Goal: Check status: Check status

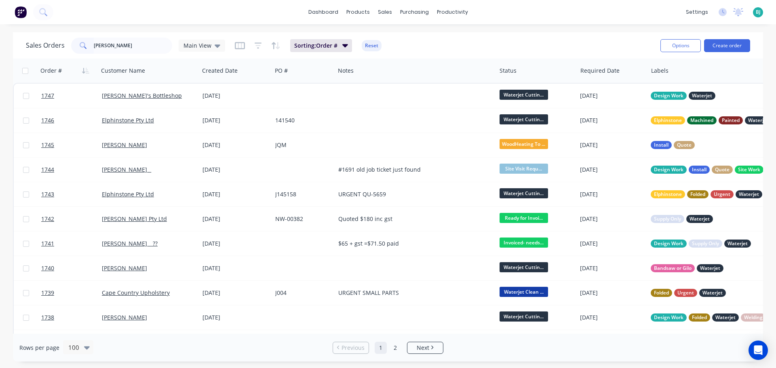
type input "[PERSON_NAME]"
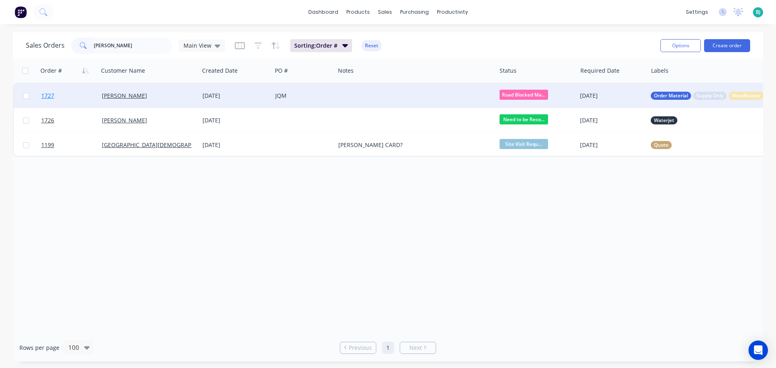
click at [74, 95] on link "1727" at bounding box center [71, 96] width 61 height 24
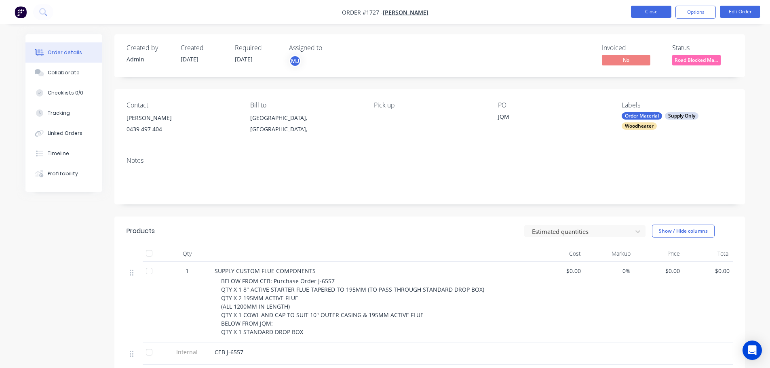
click at [653, 13] on button "Close" at bounding box center [651, 12] width 40 height 12
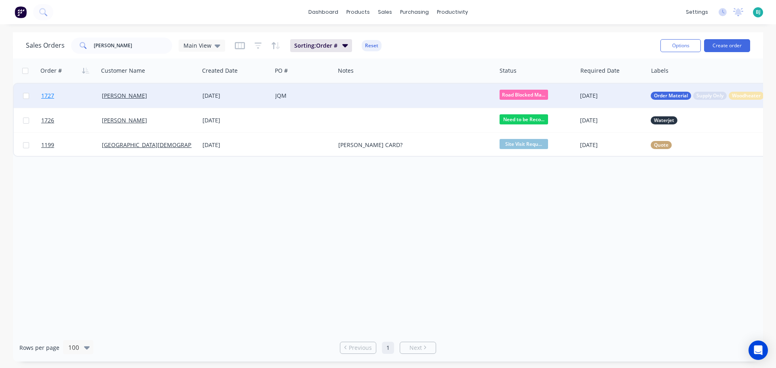
click at [87, 97] on link "1727" at bounding box center [71, 96] width 61 height 24
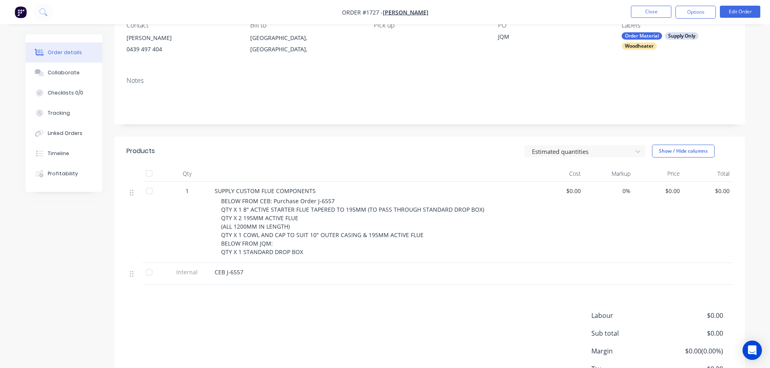
scroll to position [81, 0]
drag, startPoint x: 254, startPoint y: 271, endPoint x: 225, endPoint y: 270, distance: 28.3
click at [225, 270] on div "CEB J-6557" at bounding box center [373, 271] width 317 height 8
copy span "J-6557"
drag, startPoint x: 55, startPoint y: 212, endPoint x: 499, endPoint y: 86, distance: 462.4
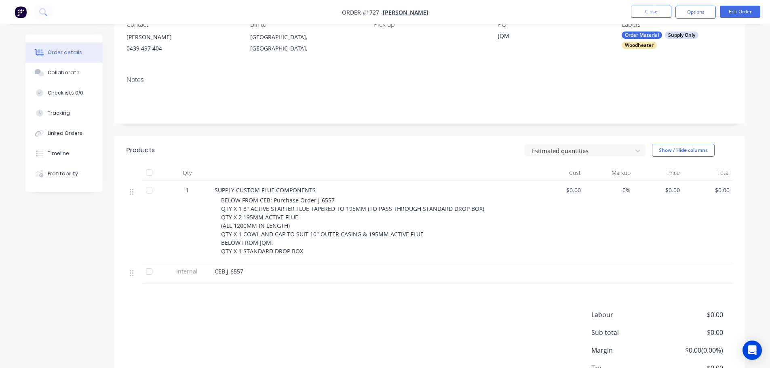
click at [56, 213] on div "Created by Admin Created [DATE] Required [DATE] Assigned to MJ Invoiced No Stat…" at bounding box center [384, 191] width 719 height 474
click at [636, 13] on button "Close" at bounding box center [651, 12] width 40 height 12
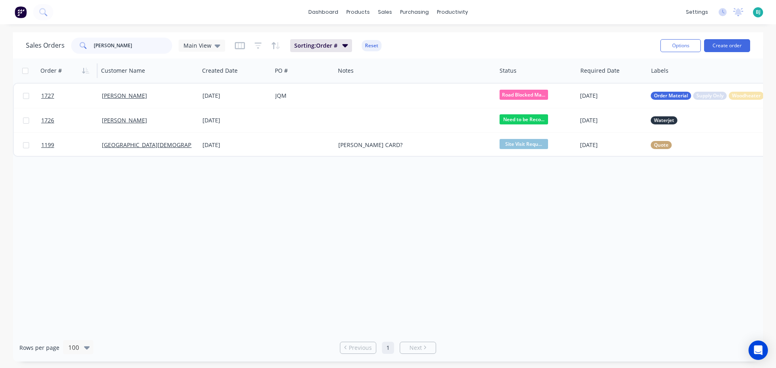
drag, startPoint x: 150, startPoint y: 46, endPoint x: 68, endPoint y: 60, distance: 83.6
click at [68, 60] on div "Sales Orders blake Main View Sorting: Order # Reset Options Create order Order …" at bounding box center [388, 196] width 750 height 329
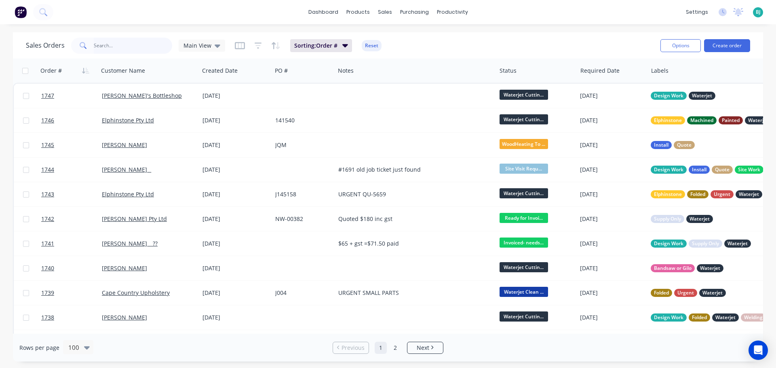
click at [119, 46] on input "text" at bounding box center [133, 46] width 79 height 16
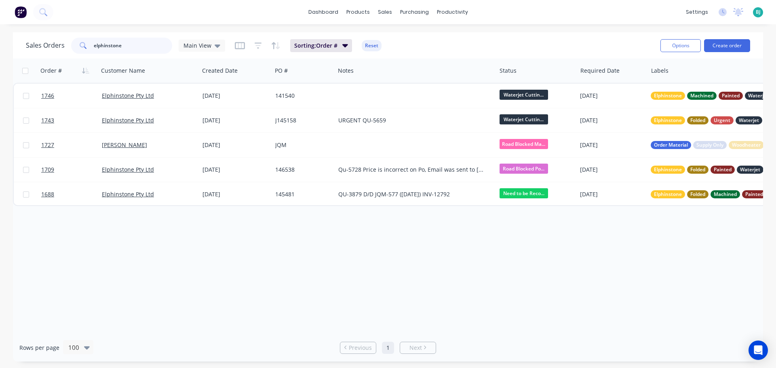
type input "elphinstone"
click at [206, 44] on span "Main View" at bounding box center [197, 45] width 28 height 8
click at [216, 145] on button "Archived" at bounding box center [227, 146] width 92 height 9
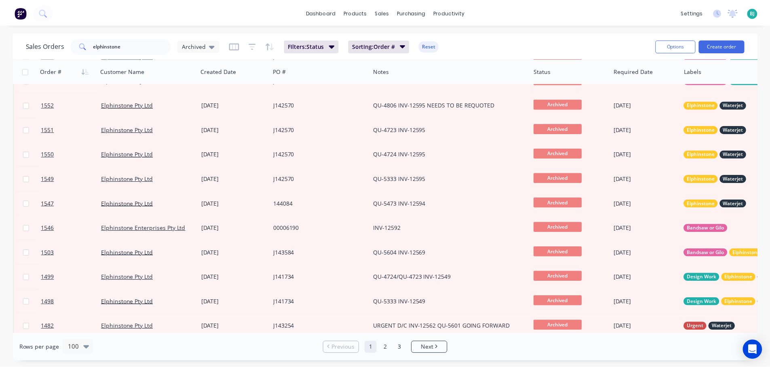
scroll to position [727, 0]
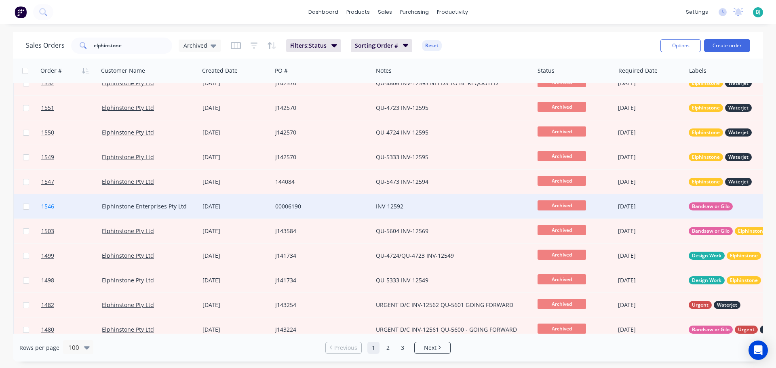
click at [86, 204] on link "1546" at bounding box center [71, 206] width 61 height 24
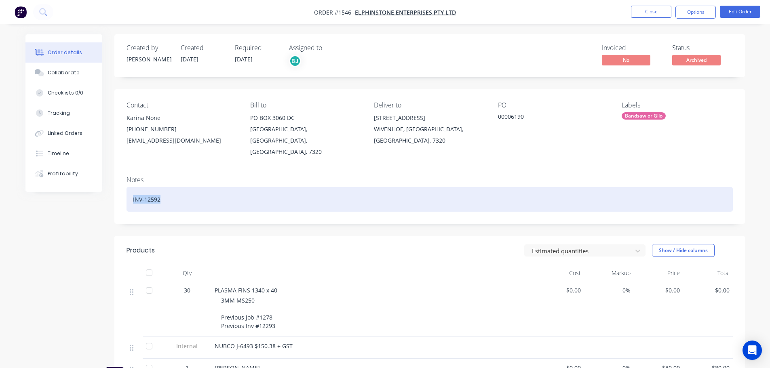
drag, startPoint x: 187, startPoint y: 187, endPoint x: 130, endPoint y: 191, distance: 57.5
click at [130, 191] on div "INV-12592" at bounding box center [429, 199] width 606 height 25
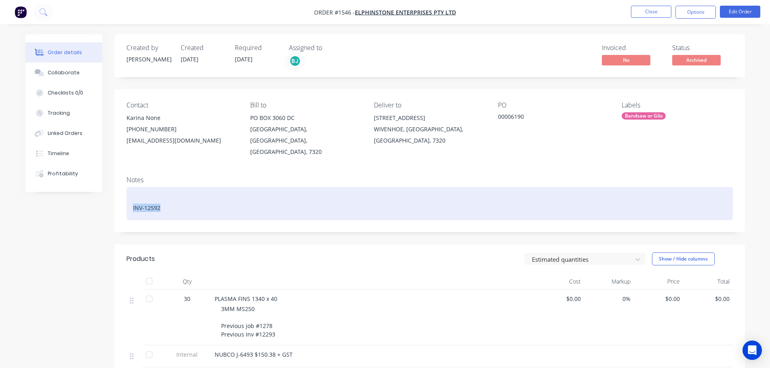
click at [132, 198] on div "INV-12592" at bounding box center [429, 203] width 606 height 33
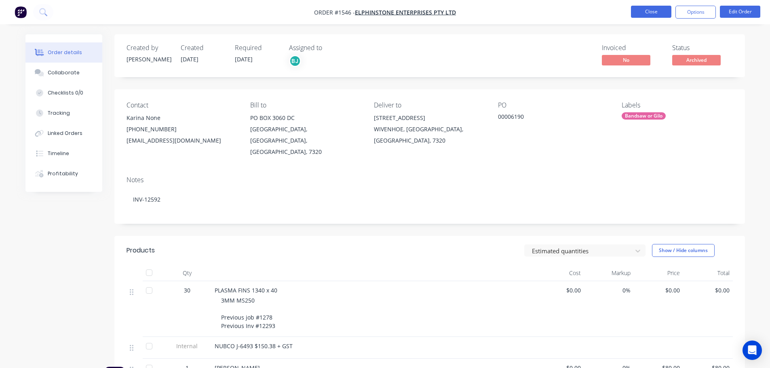
click at [640, 11] on button "Close" at bounding box center [651, 12] width 40 height 12
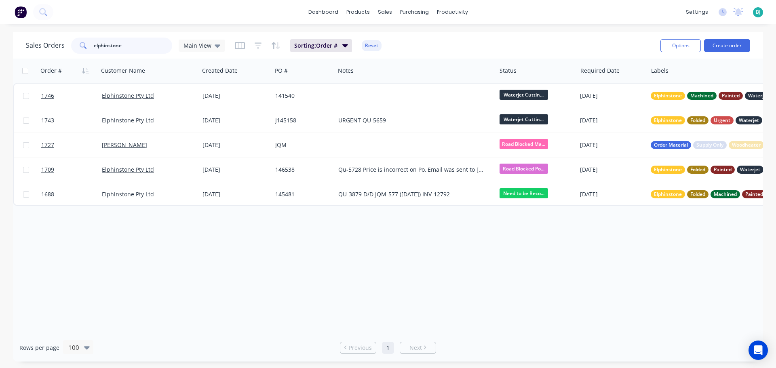
drag, startPoint x: 122, startPoint y: 48, endPoint x: 80, endPoint y: 48, distance: 41.6
click at [80, 48] on div "elphinstone" at bounding box center [121, 46] width 101 height 16
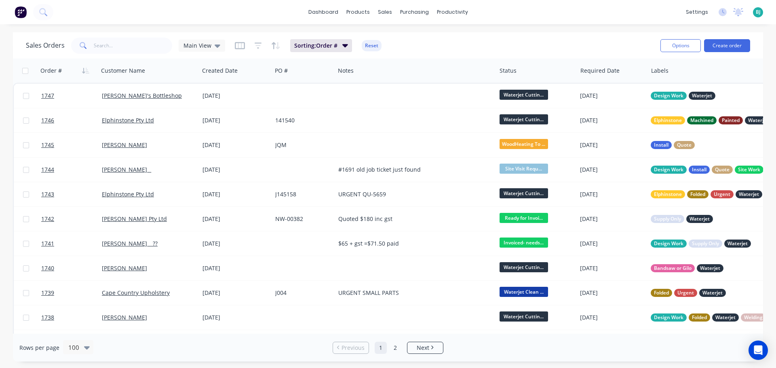
click at [3, 99] on div "Sales Orders Main View Sorting: Order # Reset Options Create order Order # Cust…" at bounding box center [388, 196] width 776 height 329
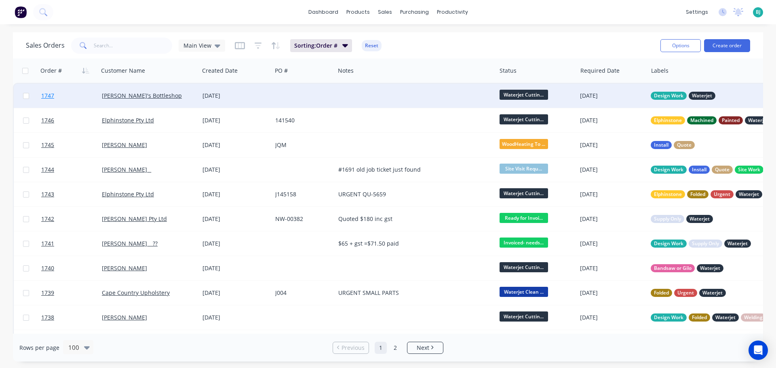
click at [79, 98] on link "1747" at bounding box center [71, 96] width 61 height 24
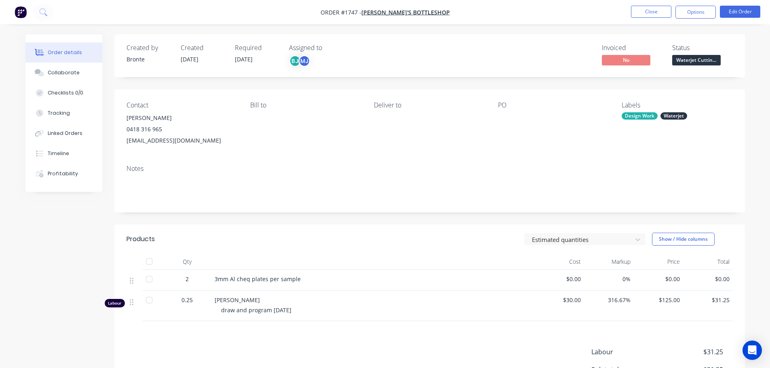
click at [686, 63] on span "Waterjet Cuttin..." at bounding box center [696, 60] width 48 height 10
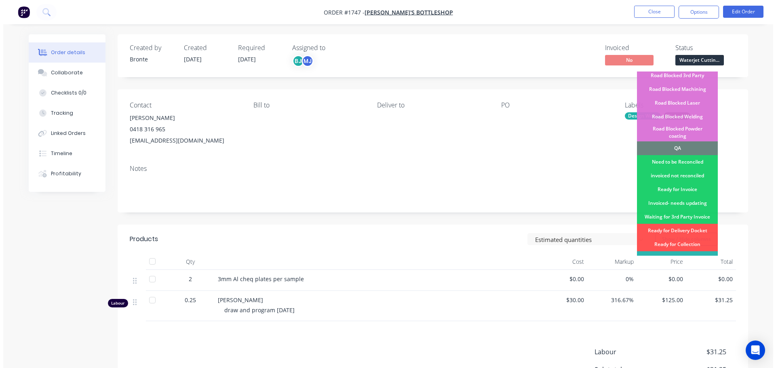
scroll to position [204, 0]
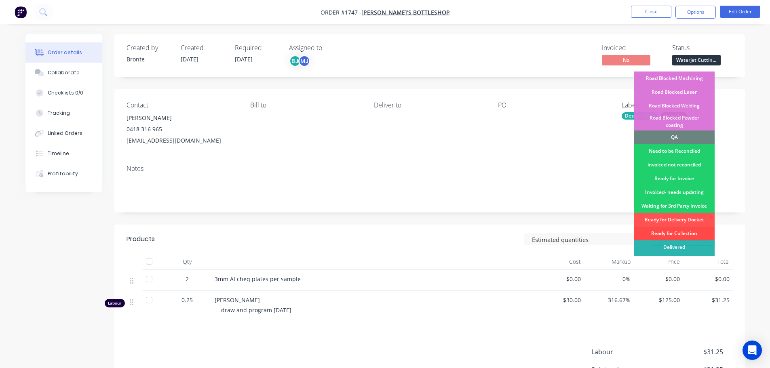
click at [685, 227] on div "Ready for Collection" at bounding box center [674, 234] width 81 height 14
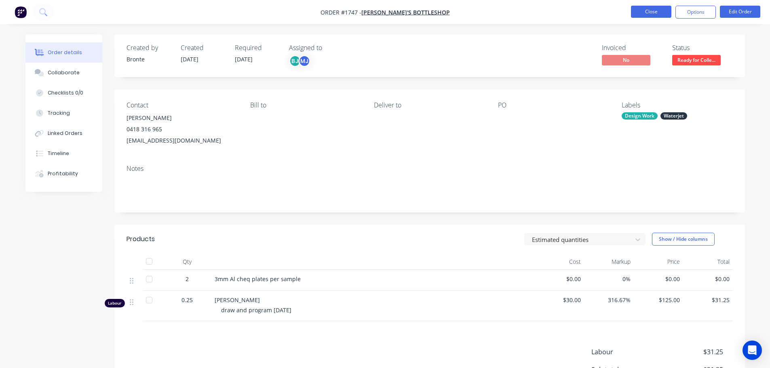
click at [657, 13] on button "Close" at bounding box center [651, 12] width 40 height 12
